Goal: Check status: Check status

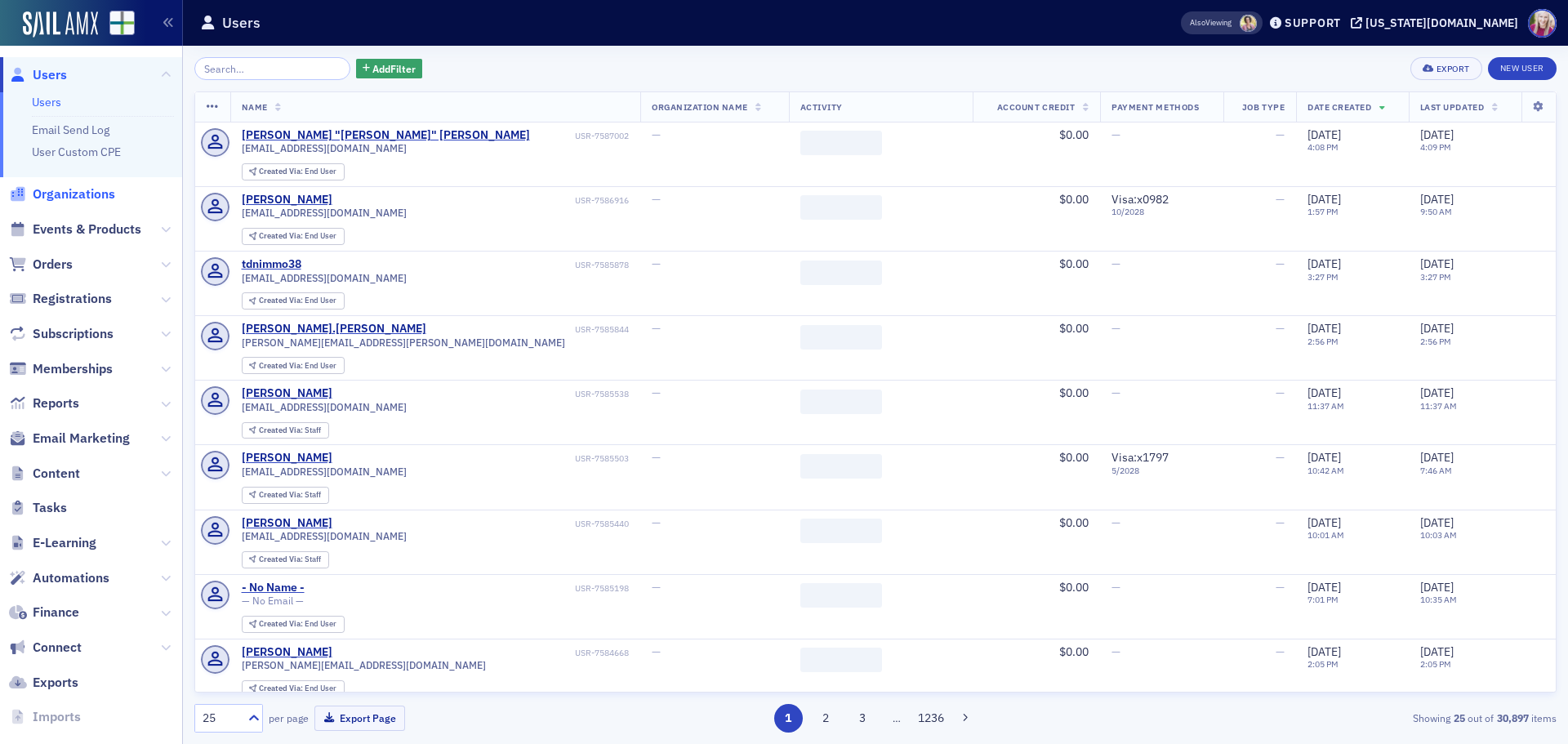
click at [68, 195] on span "Organizations" at bounding box center [74, 194] width 82 height 18
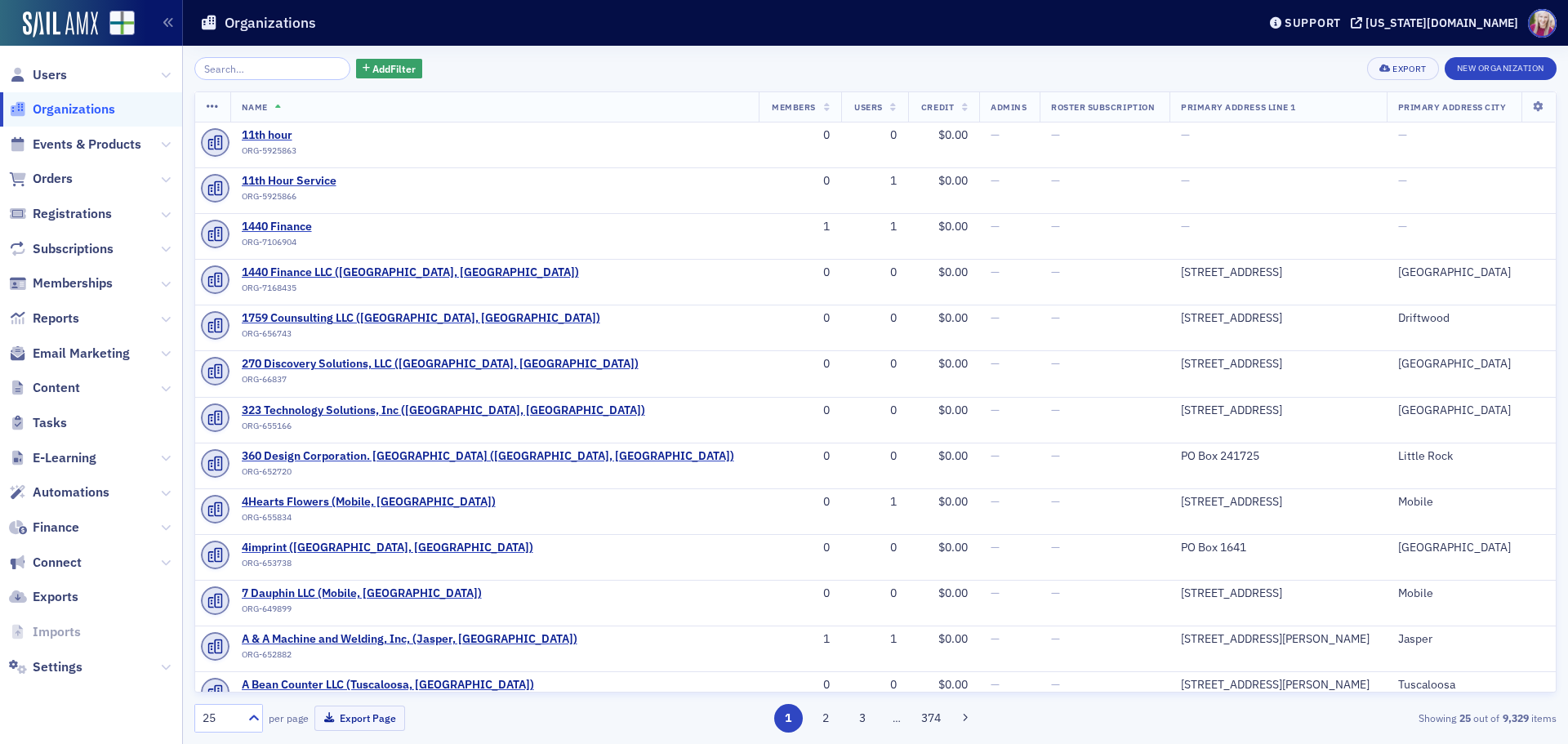
click at [267, 72] on input "search" at bounding box center [273, 69] width 156 height 23
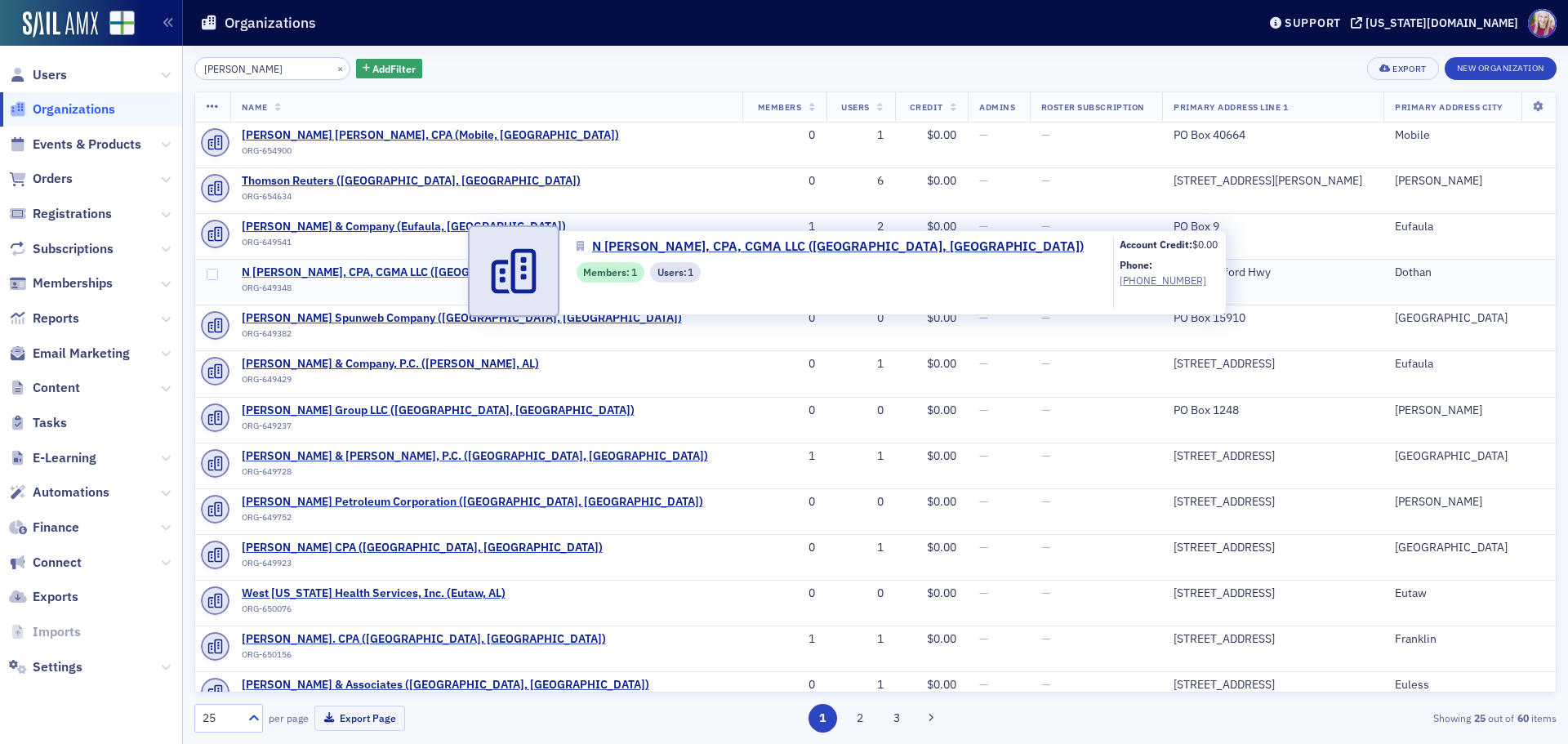
type input "[PERSON_NAME]"
click at [344, 270] on span "N [PERSON_NAME], CPA, CGMA LLC ([GEOGRAPHIC_DATA], [GEOGRAPHIC_DATA])" at bounding box center [458, 273] width 433 height 15
select select "US"
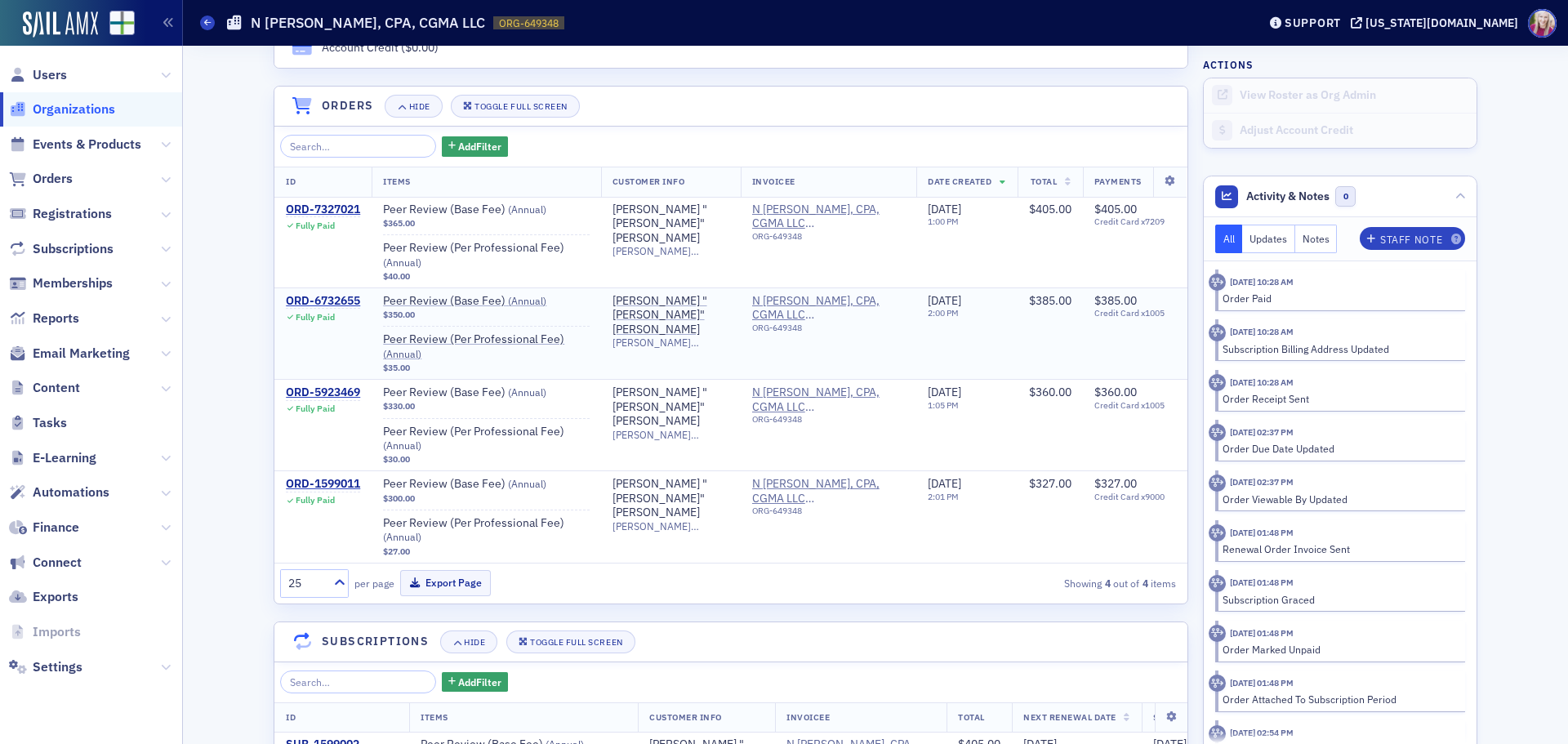
scroll to position [1073, 0]
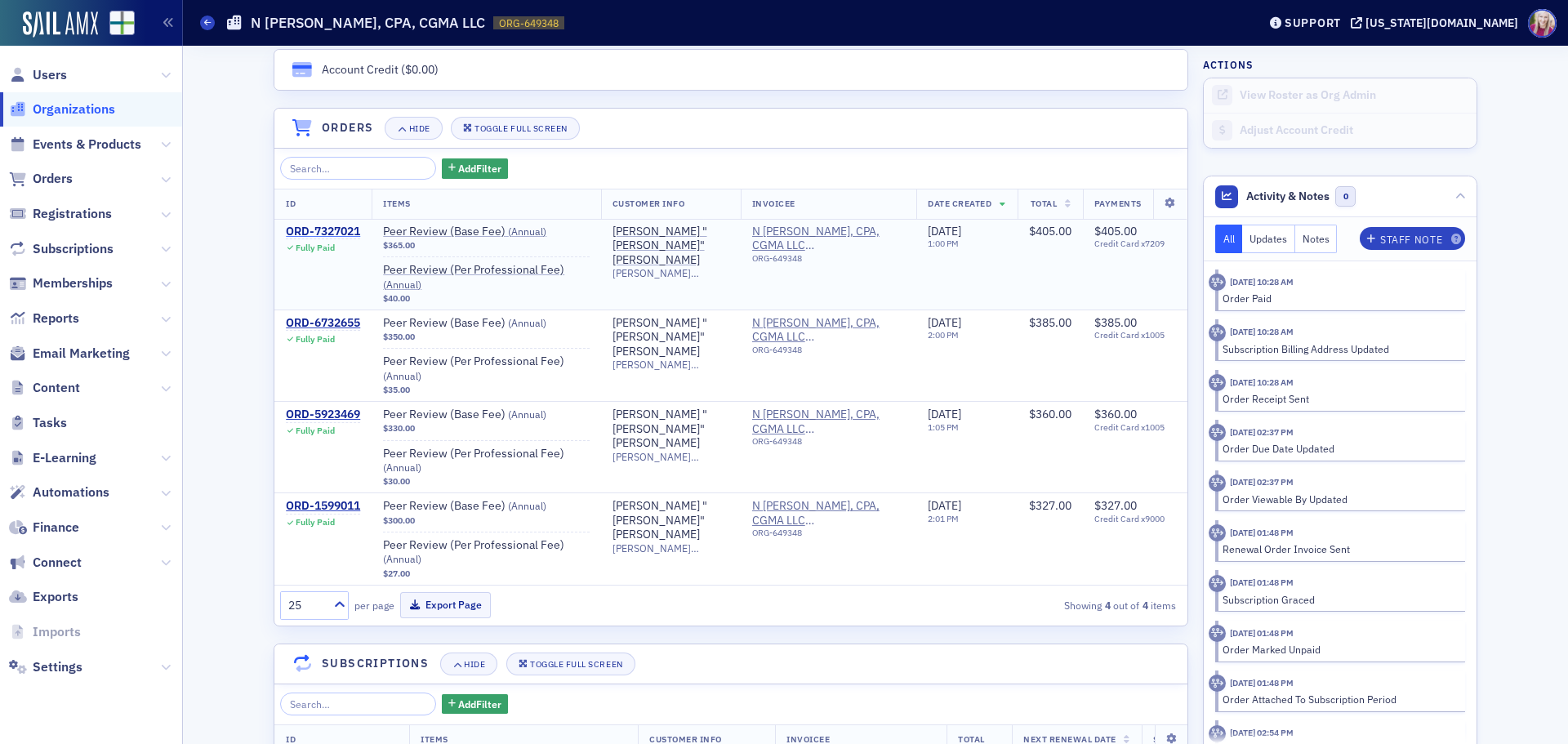
click at [307, 225] on div "ORD-7327021" at bounding box center [322, 231] width 75 height 15
